Goal: Information Seeking & Learning: Find specific fact

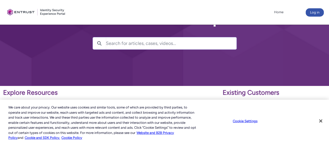
scroll to position [20, 0]
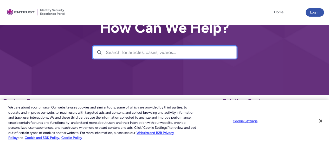
click at [122, 52] on input "Search for articles, cases, videos..." at bounding box center [171, 53] width 131 height 12
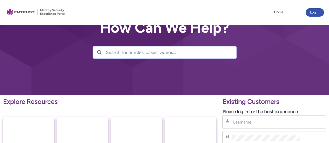
click at [127, 51] on input "Search for articles, cases, videos..." at bounding box center [171, 53] width 131 height 12
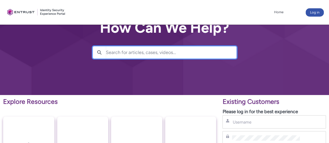
paste input "Y & A Sales LLC"
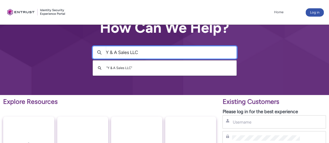
type input "Y & A Sales LLC"
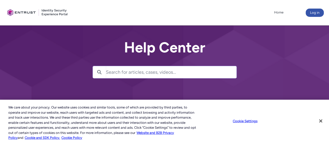
click at [145, 73] on input "Search for articles, cases, videos..." at bounding box center [171, 72] width 131 height 12
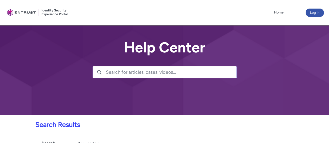
click at [119, 70] on input "Search for articles, cases, videos..." at bounding box center [171, 72] width 131 height 12
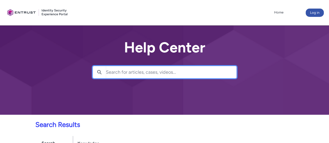
paste input "Y & A Sales LLC"
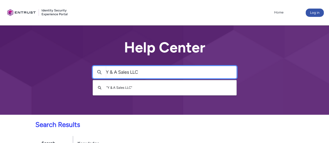
type input "Y & A Sales LLC"
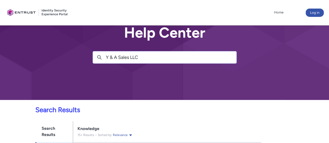
scroll to position [52, 0]
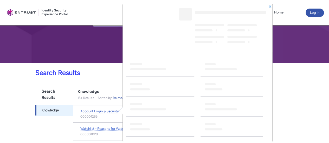
click at [100, 111] on span "Account Login & Security" at bounding box center [99, 112] width 39 height 4
